Goal: Information Seeking & Learning: Learn about a topic

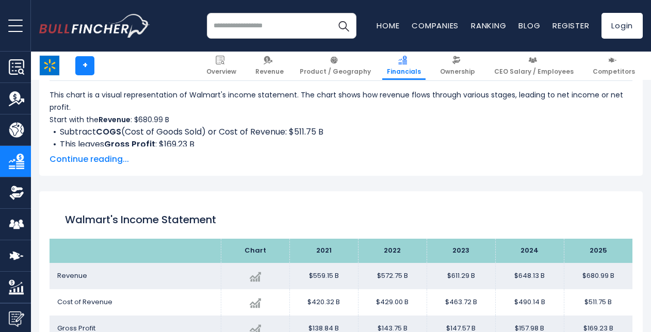
scroll to position [559, 0]
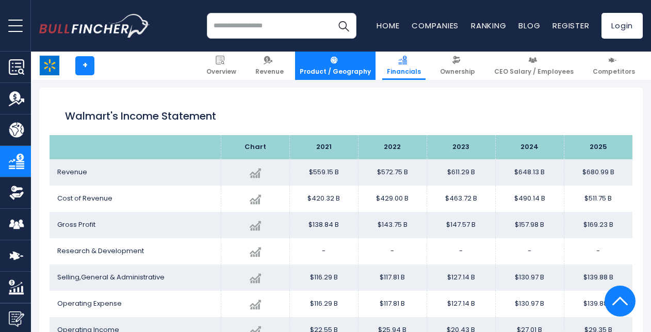
click at [344, 69] on span "Product / Geography" at bounding box center [335, 72] width 71 height 8
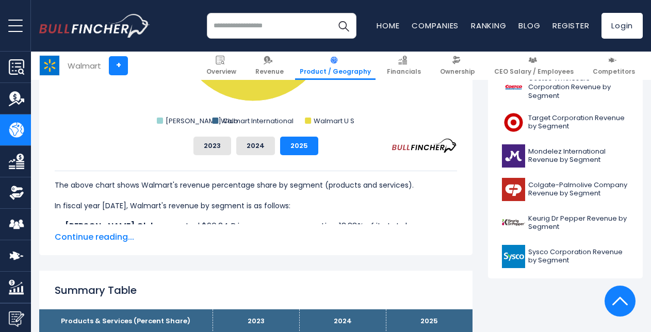
scroll to position [445, 0]
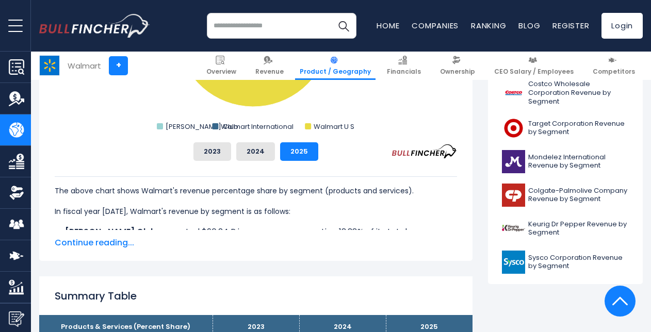
click at [98, 242] on span "Continue reading..." at bounding box center [256, 243] width 403 height 12
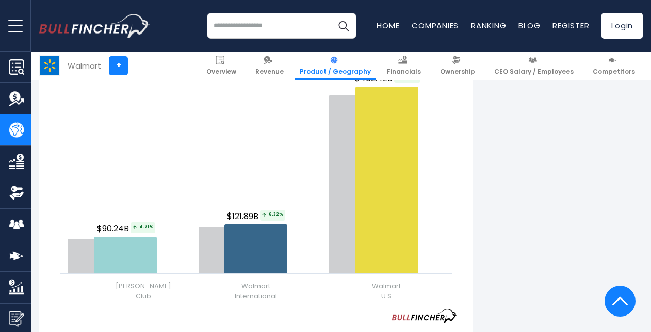
scroll to position [1318, 0]
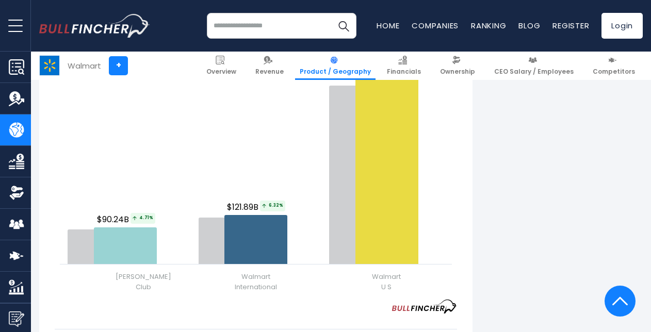
drag, startPoint x: 646, startPoint y: 167, endPoint x: 657, endPoint y: 140, distance: 28.8
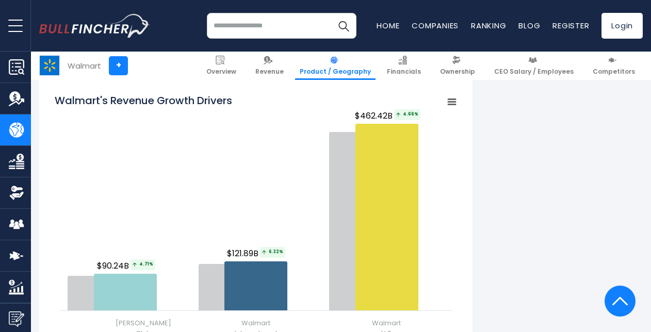
scroll to position [1269, 0]
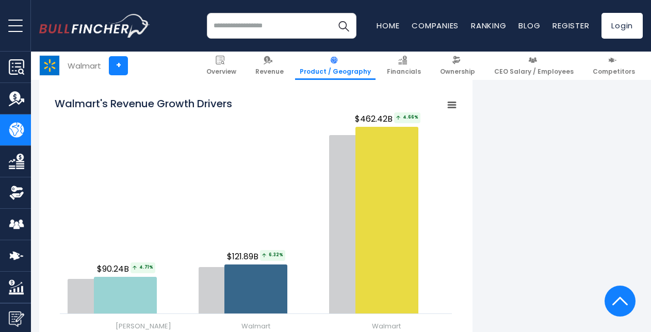
drag, startPoint x: 460, startPoint y: 104, endPoint x: 449, endPoint y: 106, distance: 11.6
click at [449, 106] on div "Walmart's Revenue Growth Drivers Created with Highcharts 12.1.2 Chart context m…" at bounding box center [256, 277] width 434 height 397
click at [449, 106] on rect "Walmart's Revenue Growth Drivers" at bounding box center [452, 105] width 14 height 14
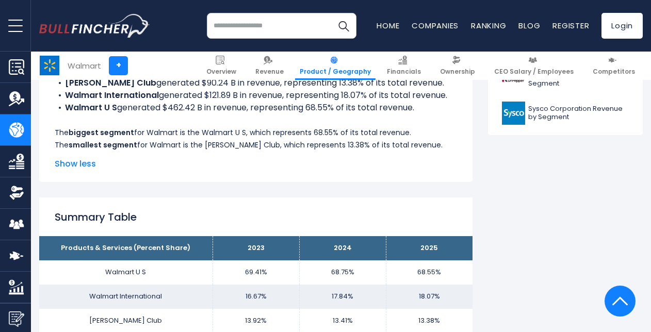
scroll to position [94, 0]
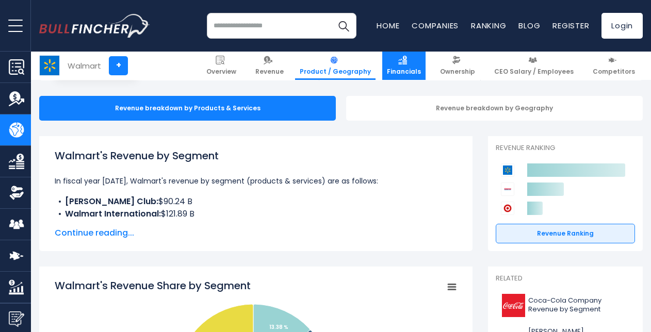
click at [411, 75] on span "Financials" at bounding box center [404, 72] width 34 height 8
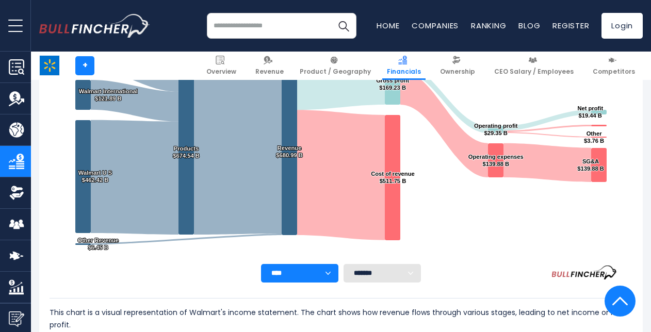
scroll to position [242, 0]
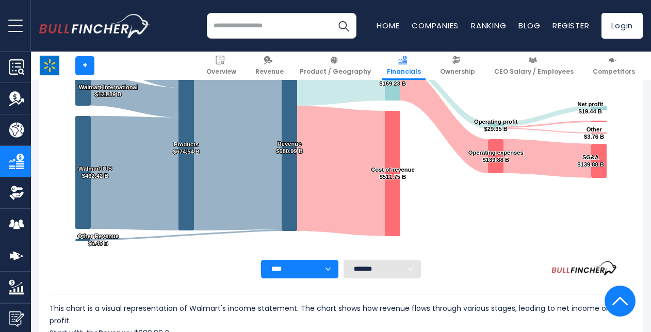
click at [336, 273] on select "**** **** **** **** **** ****" at bounding box center [299, 269] width 77 height 19
drag, startPoint x: 469, startPoint y: 258, endPoint x: 409, endPoint y: 275, distance: 62.1
click at [409, 275] on div "Walmart's Income Statement Analysis: Revenue to Profit Breakdown Created with H…" at bounding box center [341, 140] width 583 height 277
click at [409, 275] on select "******* ** ** ** **" at bounding box center [382, 269] width 77 height 19
select select "**"
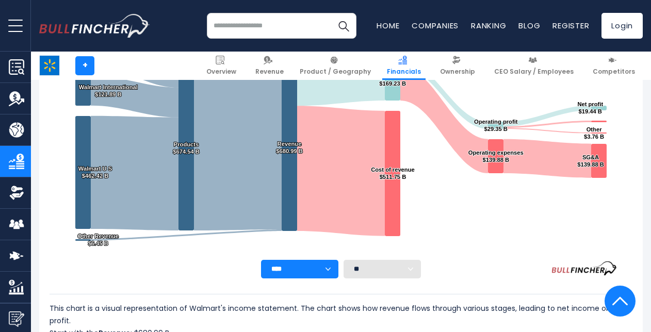
click at [344, 260] on select "******* ** ** ** **" at bounding box center [382, 269] width 77 height 19
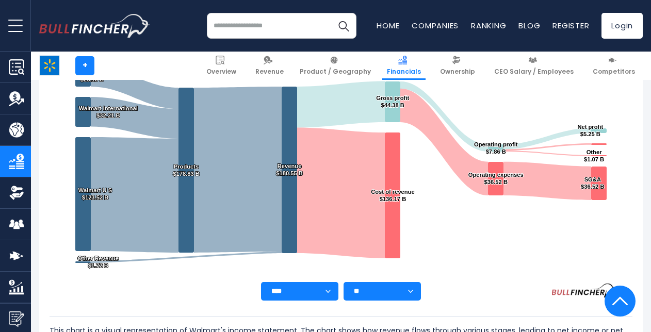
scroll to position [180, 0]
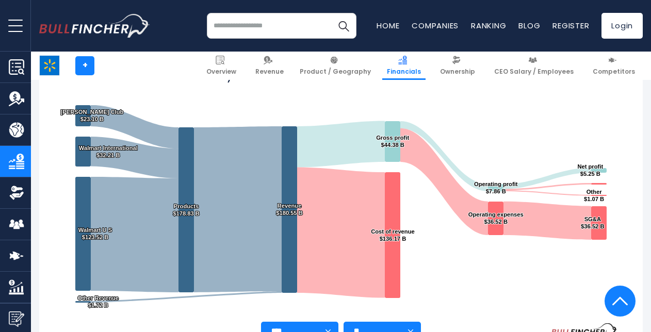
click at [274, 96] on rect "Walmart's Income Statement Analysis: Revenue to Profit Breakdown" at bounding box center [341, 193] width 583 height 258
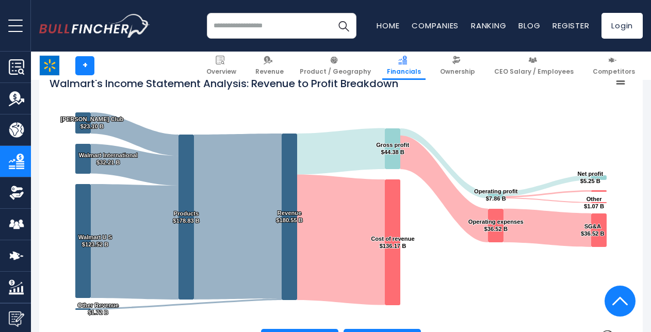
scroll to position [0, 0]
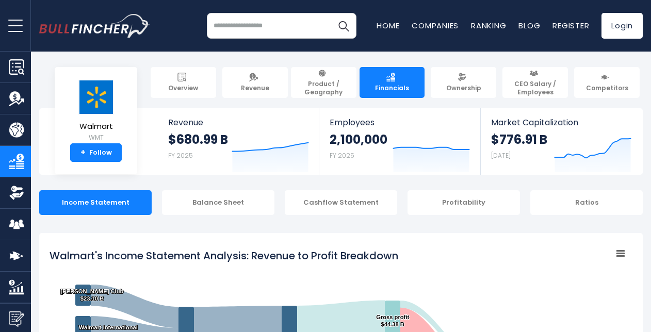
click at [196, 67] on body "Overview Revenue Product / Geography" at bounding box center [325, 166] width 651 height 332
click at [190, 92] on link "Overview" at bounding box center [184, 82] width 66 height 31
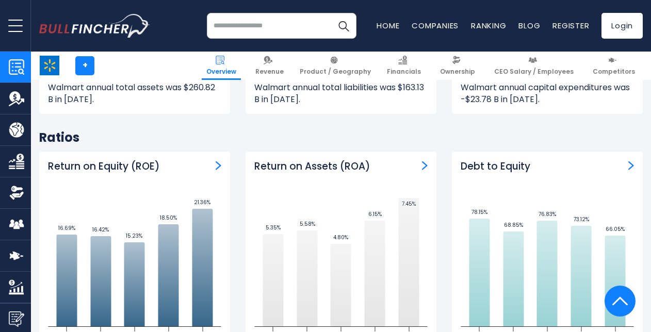
scroll to position [1993, 0]
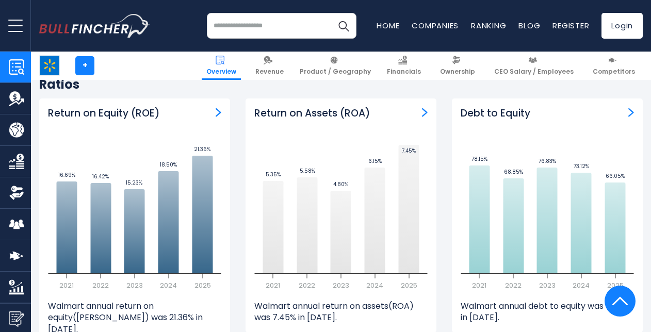
click at [632, 108] on img "Debt to Equity" at bounding box center [632, 112] width 6 height 9
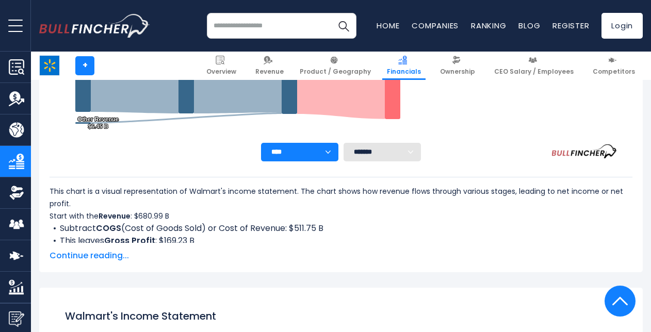
scroll to position [355, 0]
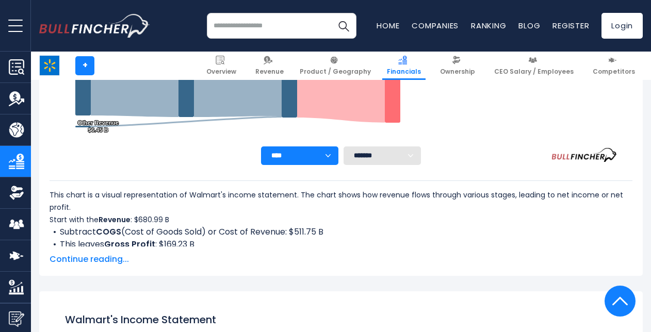
click at [82, 260] on span "Continue reading..." at bounding box center [341, 259] width 583 height 12
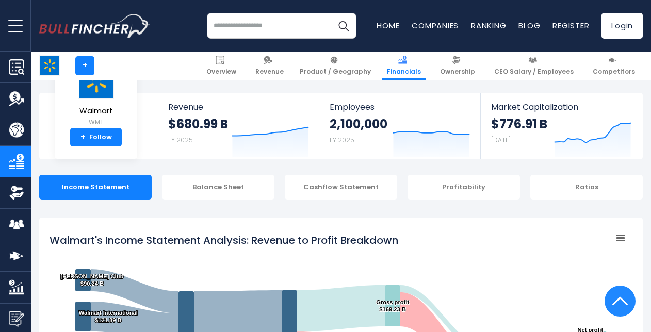
scroll to position [0, 0]
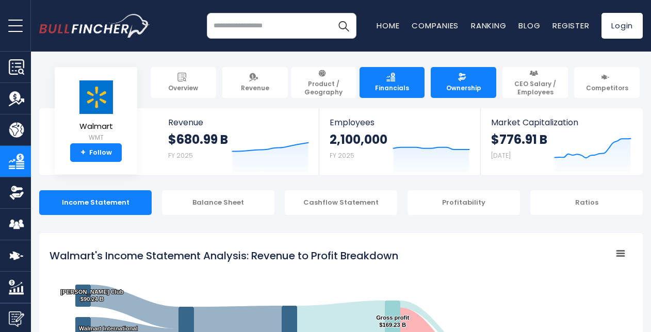
click at [473, 81] on link "Ownership" at bounding box center [464, 82] width 66 height 31
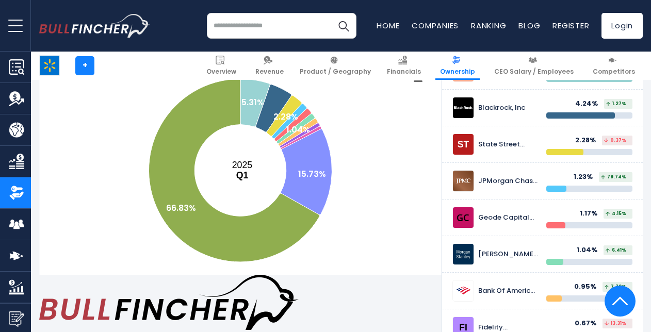
scroll to position [206, 0]
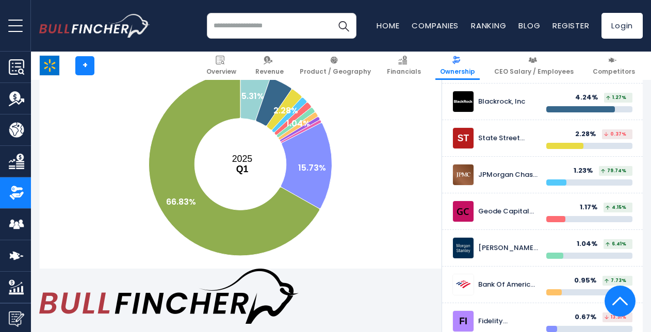
click at [414, 218] on rect at bounding box center [241, 165] width 402 height 206
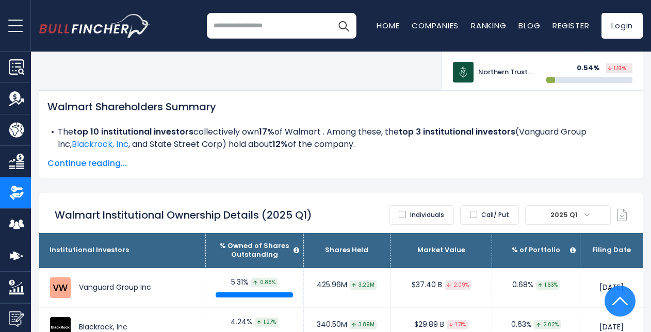
scroll to position [0, 0]
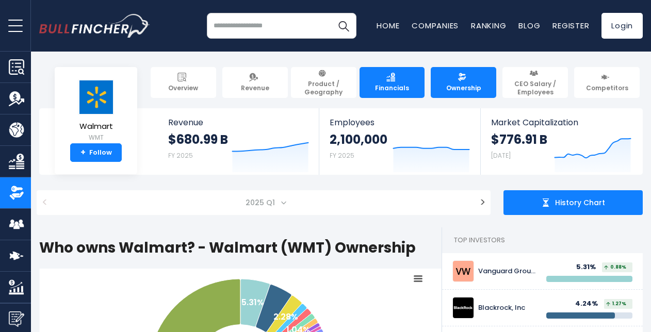
click at [380, 79] on link "Financials" at bounding box center [393, 82] width 66 height 31
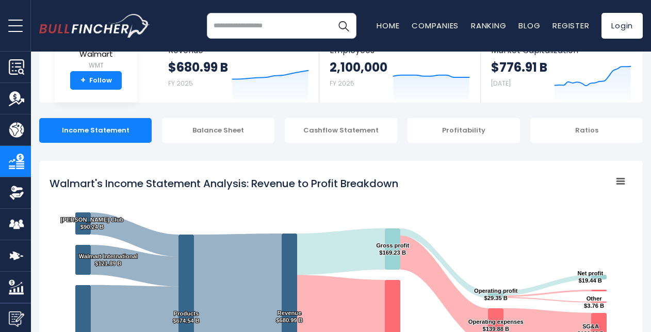
scroll to position [69, 0]
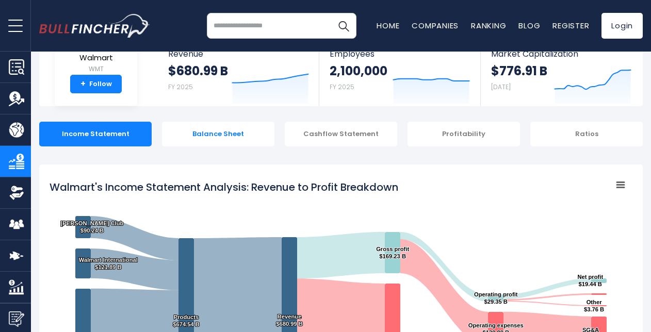
click at [202, 138] on div "Balance Sheet" at bounding box center [218, 134] width 113 height 25
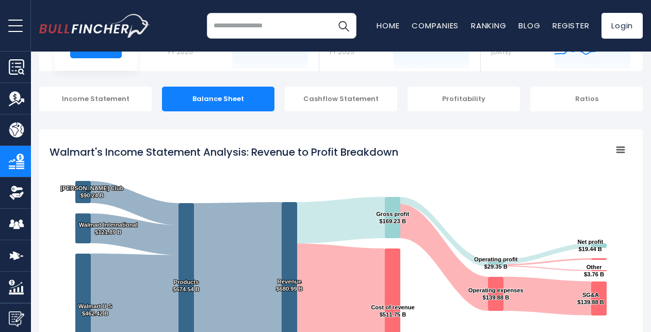
scroll to position [21, 0]
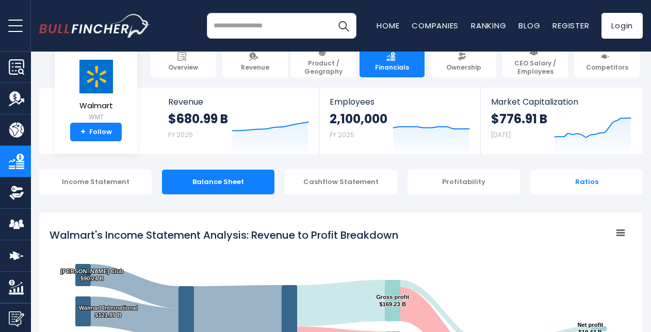
click at [573, 185] on div "Ratios" at bounding box center [587, 182] width 113 height 25
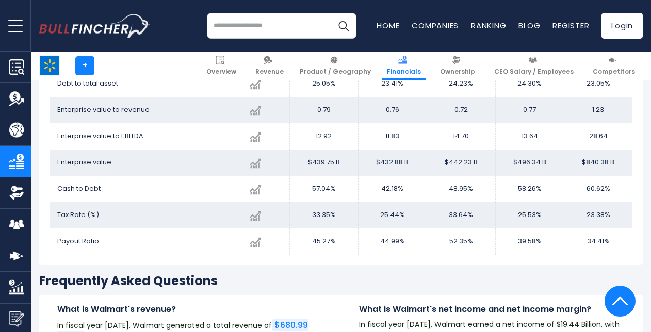
scroll to position [1910, 0]
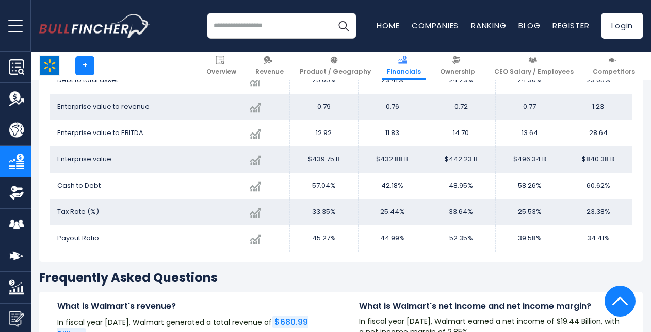
drag, startPoint x: 655, startPoint y: 186, endPoint x: 643, endPoint y: 68, distance: 118.8
click at [643, 68] on div "+ Overview Revenue Product / Geography Financials Ownership" at bounding box center [340, 66] width 619 height 28
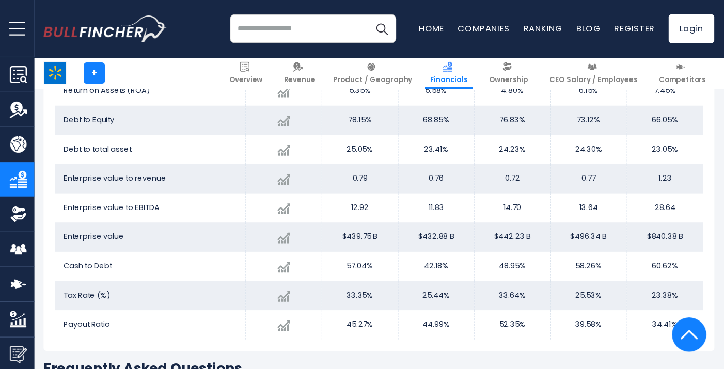
scroll to position [1856, 0]
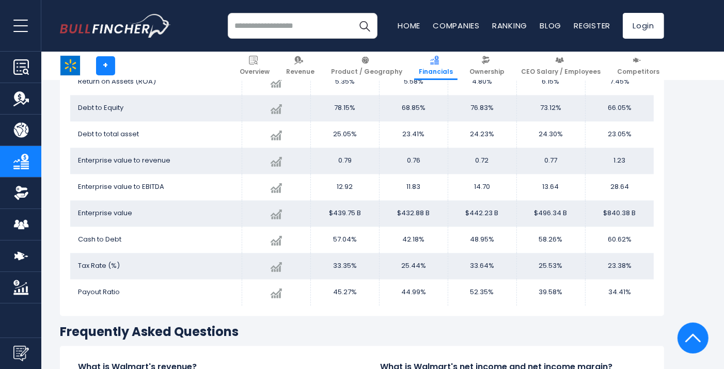
drag, startPoint x: 583, startPoint y: 0, endPoint x: 718, endPoint y: 62, distance: 147.8
click at [651, 62] on section "+ Overview Revenue Product / Geography Financials Ownership" at bounding box center [362, 66] width 724 height 28
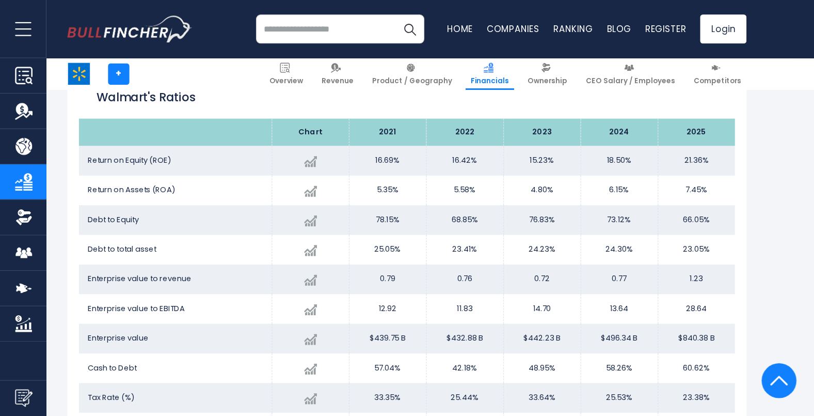
scroll to position [1769, 0]
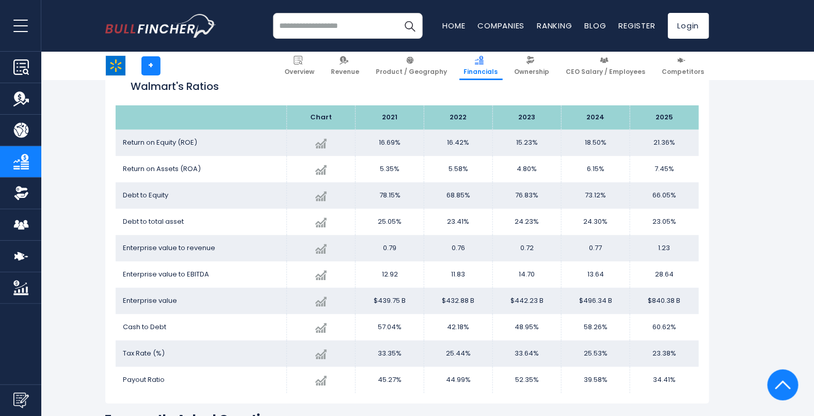
drag, startPoint x: 639, startPoint y: 1, endPoint x: 69, endPoint y: 186, distance: 598.8
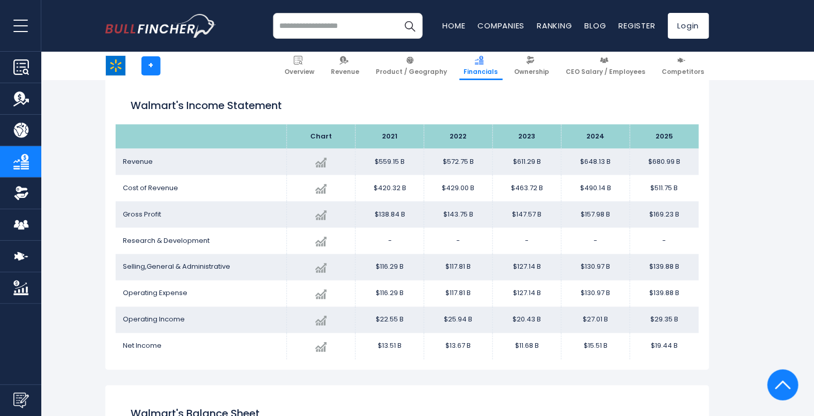
scroll to position [563, 0]
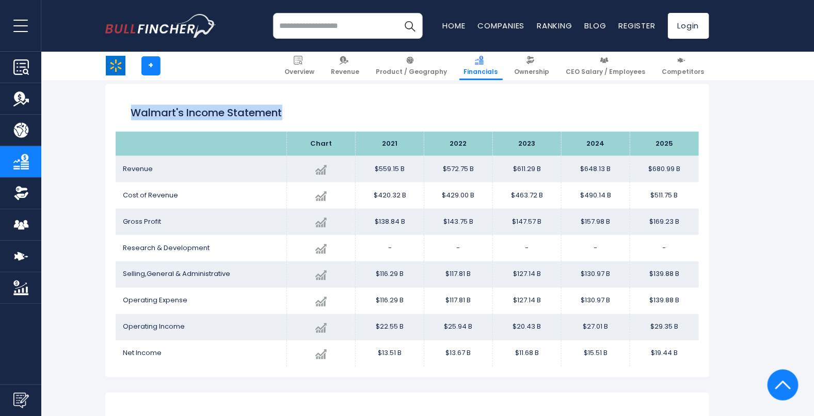
drag, startPoint x: 284, startPoint y: 113, endPoint x: 129, endPoint y: 105, distance: 155.6
click at [129, 105] on div "Walmart's Income Statement" at bounding box center [407, 112] width 583 height 37
copy h1 "Walmart's Income Statement"
click at [238, 141] on th at bounding box center [201, 144] width 171 height 24
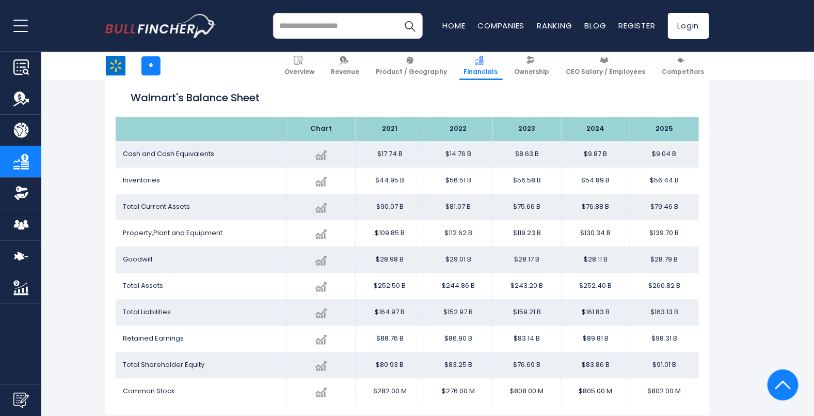
scroll to position [897, 0]
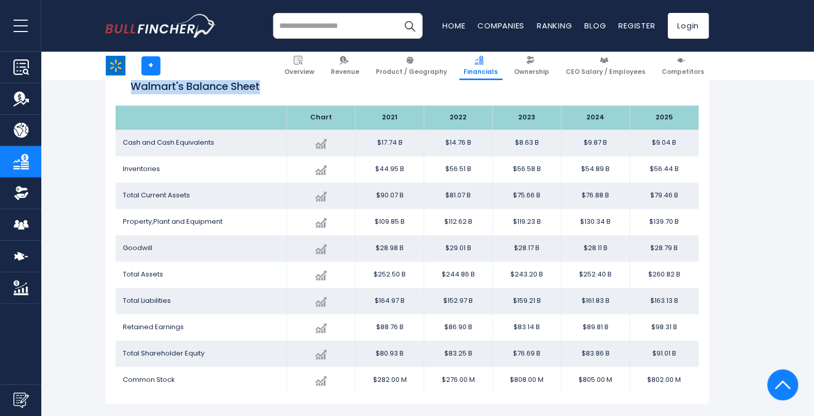
drag, startPoint x: 133, startPoint y: 88, endPoint x: 268, endPoint y: 98, distance: 135.6
click at [268, 98] on div "Walmart's Balance Sheet" at bounding box center [407, 86] width 583 height 37
copy h2 "Walmart's Balance Sheet"
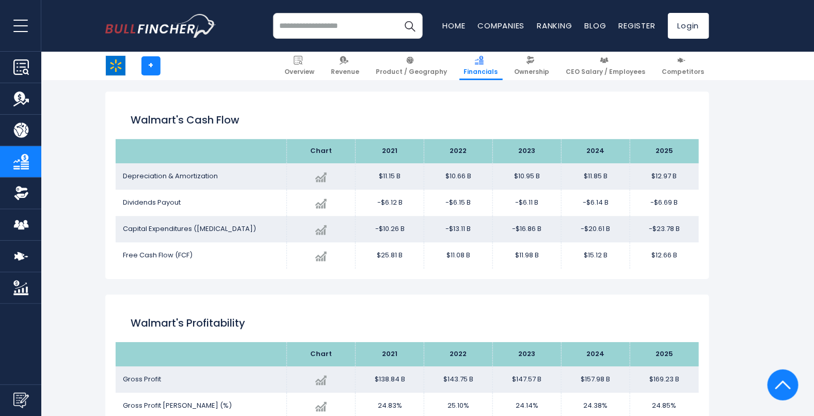
scroll to position [1213, 0]
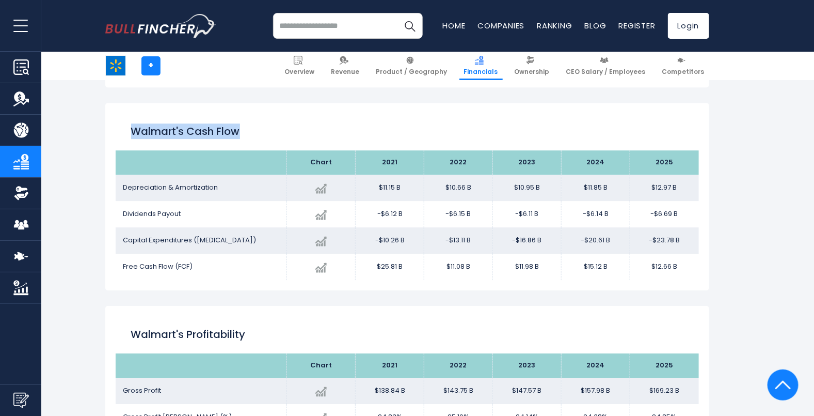
drag, startPoint x: 133, startPoint y: 124, endPoint x: 278, endPoint y: 135, distance: 145.5
click at [278, 135] on h2 "Walmart's Cash flow" at bounding box center [407, 130] width 552 height 15
copy h2 "Walmart's Cash flow"
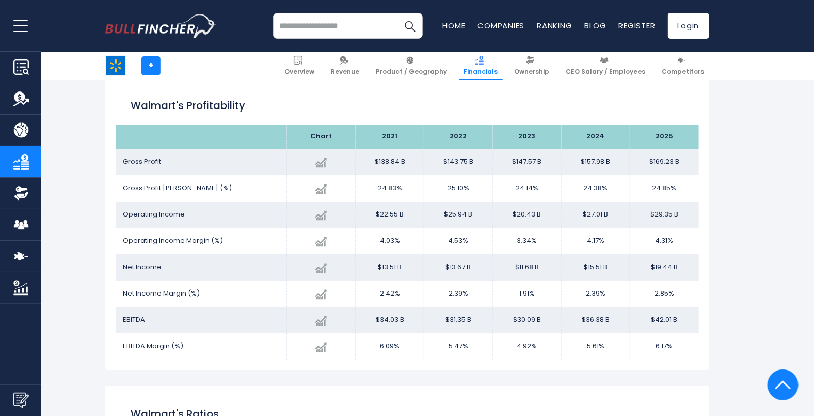
scroll to position [1430, 0]
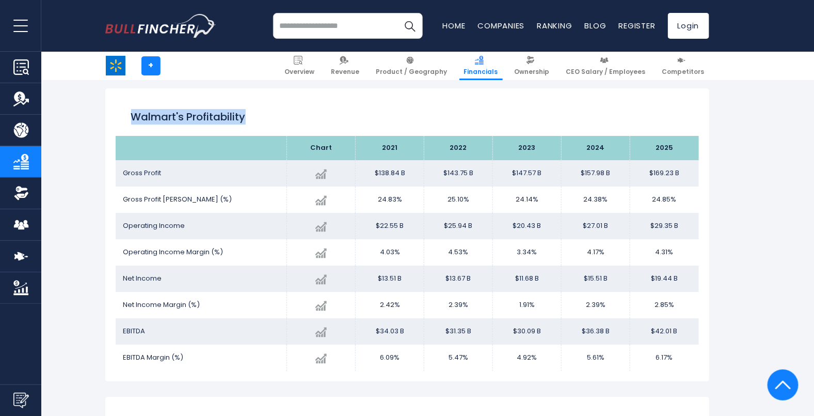
drag, startPoint x: 247, startPoint y: 116, endPoint x: 98, endPoint y: 115, distance: 148.7
click at [98, 115] on div "Income Statement Balance Sheet Cashflow Statement Profitability Ratios [PERSON_…" at bounding box center [407, 65] width 619 height 2610
copy h2 "Walmart's Profitability"
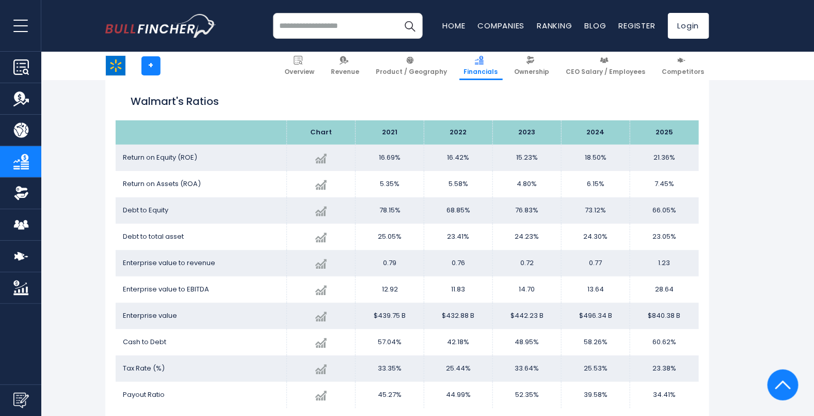
scroll to position [1747, 0]
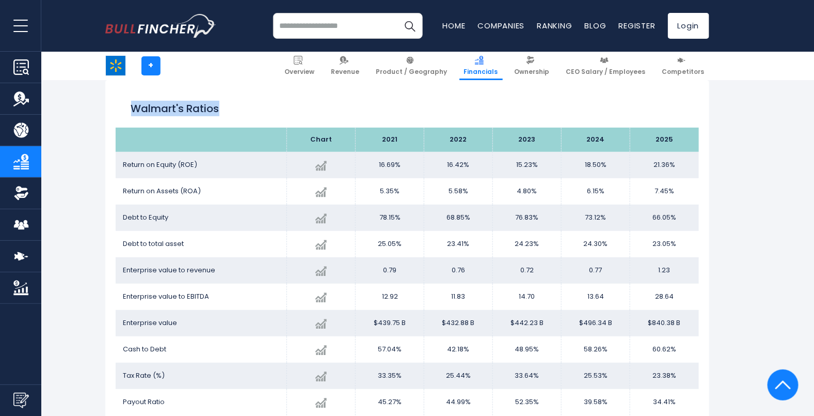
drag, startPoint x: 134, startPoint y: 106, endPoint x: 237, endPoint y: 107, distance: 102.7
click at [237, 107] on h2 "Walmart's Ratios" at bounding box center [407, 108] width 552 height 15
copy h2 "Walmart's Ratios"
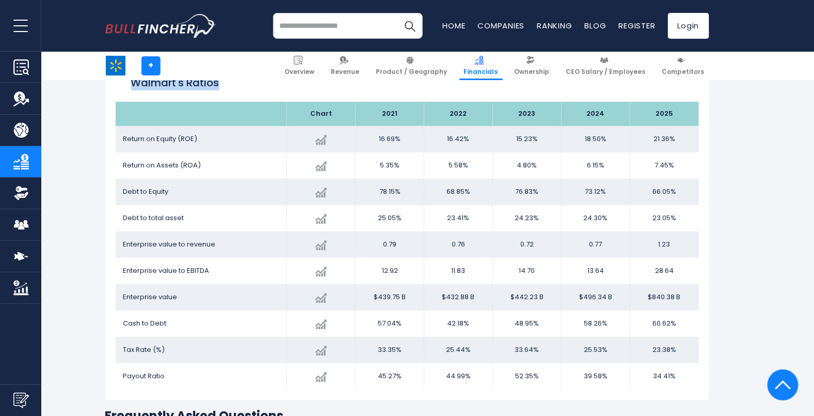
scroll to position [1769, 0]
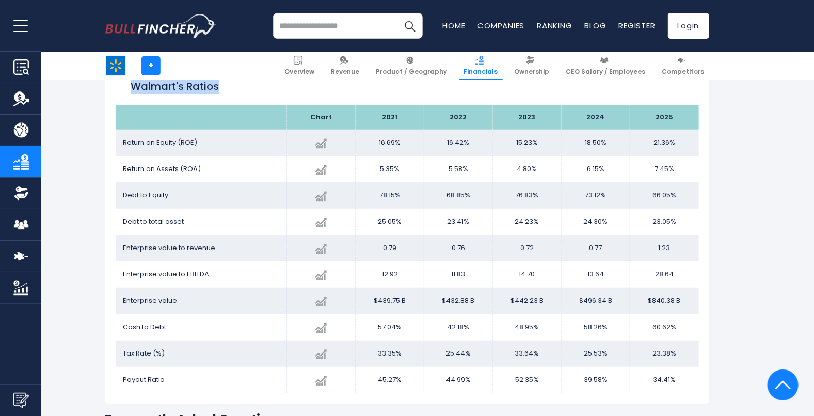
click at [230, 86] on h2 "Walmart's Ratios" at bounding box center [407, 85] width 552 height 15
drag, startPoint x: 223, startPoint y: 87, endPoint x: 134, endPoint y: 90, distance: 89.3
click at [134, 90] on h2 "Walmart's Ratios" at bounding box center [407, 85] width 552 height 15
copy h2 "Walmart's Ratios"
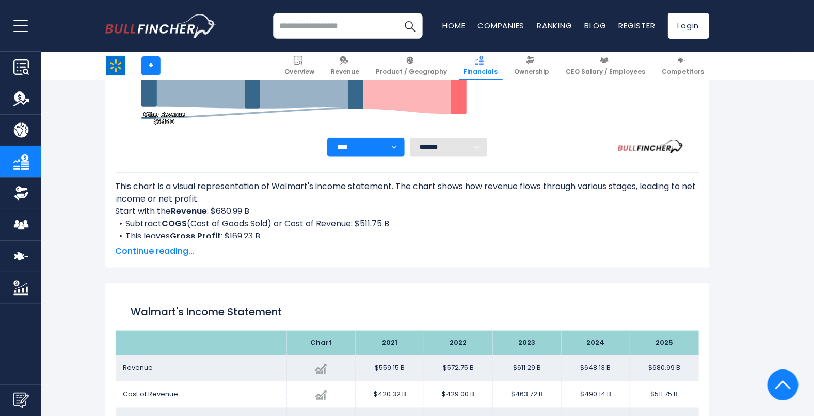
scroll to position [0, 0]
